Goal: Task Accomplishment & Management: Use online tool/utility

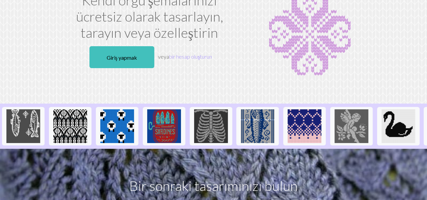
scroll to position [72, 0]
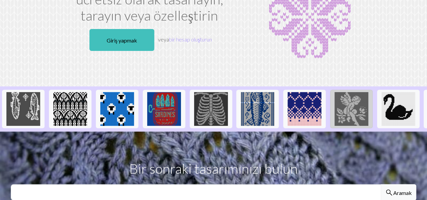
click at [341, 107] on img at bounding box center [352, 109] width 34 height 34
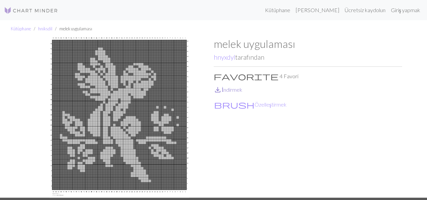
click at [222, 91] on font "İndirmek" at bounding box center [232, 89] width 21 height 6
click at [111, 103] on img at bounding box center [119, 117] width 188 height 160
click at [230, 108] on button "brush Özelleştirmek" at bounding box center [250, 104] width 73 height 10
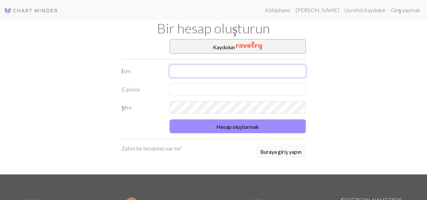
click at [191, 73] on input "text" at bounding box center [237, 71] width 136 height 13
type input "NURVER"
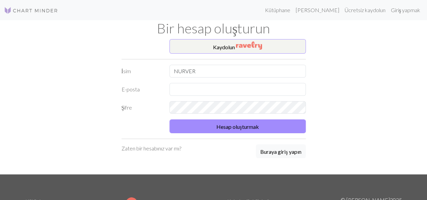
click at [197, 96] on div at bounding box center [237, 89] width 144 height 13
click at [196, 89] on input "text" at bounding box center [237, 89] width 136 height 13
type input "nurverozaslan@gmail.com"
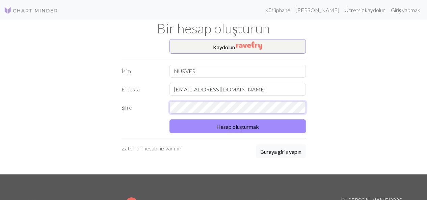
click at [169, 119] on button "Hesap oluşturmak" at bounding box center [237, 126] width 136 height 14
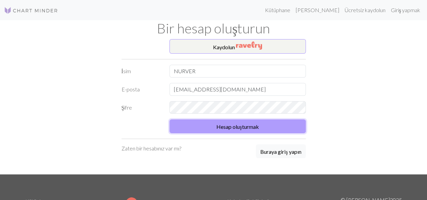
click at [183, 126] on button "Hesap oluşturmak" at bounding box center [237, 126] width 136 height 14
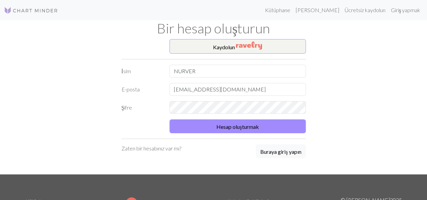
click at [290, 160] on div "Kaydolun ​ İsim NURVER E-posta nurverozaslan@gmail.com Şifre Hesap oluşturmak Z…" at bounding box center [213, 106] width 192 height 135
click at [286, 153] on font "Buraya giriş yapın" at bounding box center [280, 152] width 41 height 6
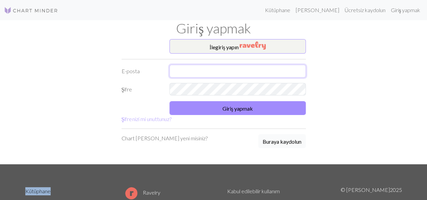
type input "nurverozaslan@gmail.com"
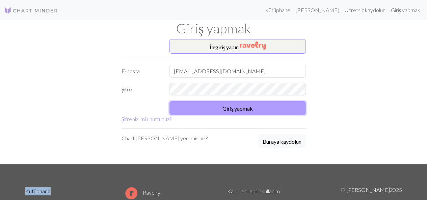
click at [263, 112] on button "Giriş yapmak" at bounding box center [237, 108] width 136 height 14
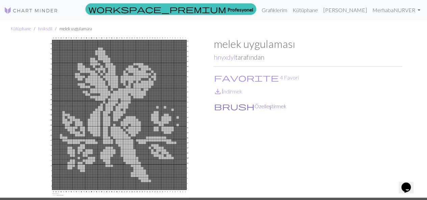
click at [255, 108] on font "Özelleştirmek" at bounding box center [271, 106] width 32 height 6
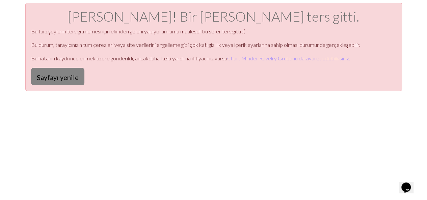
click at [63, 75] on font "Sayfayı yenile" at bounding box center [58, 77] width 42 height 8
click at [284, 57] on font "Chart Minder Ravelry Grubunu da ziyaret edebilirsiniz." at bounding box center [288, 58] width 123 height 6
